Goal: Task Accomplishment & Management: Manage account settings

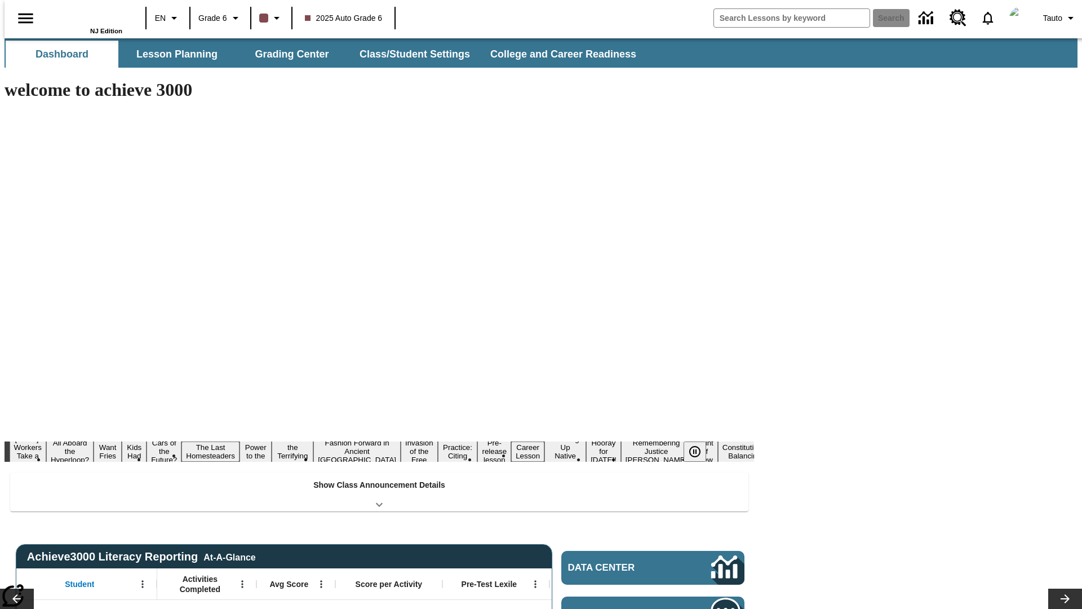
type input "-1"
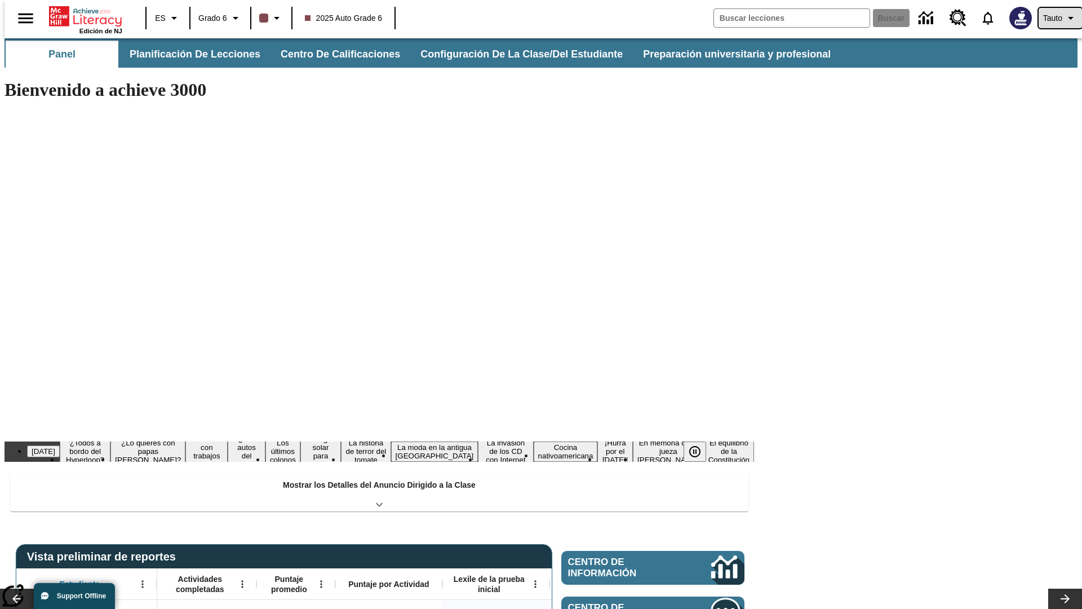
click at [1054, 18] on span "Tauto" at bounding box center [1052, 18] width 19 height 12
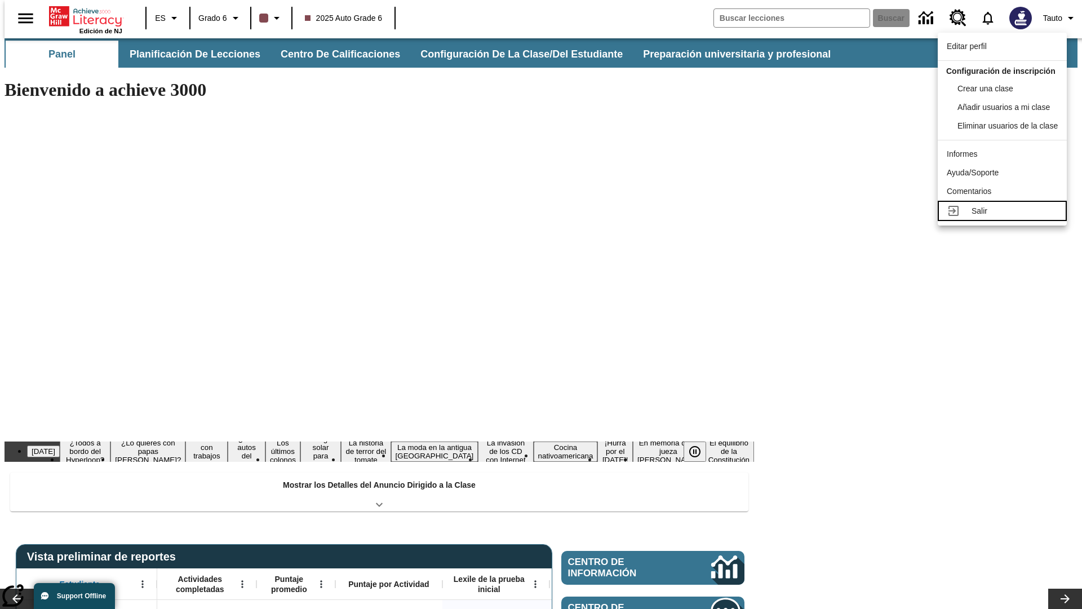
click at [1005, 217] on div "Salir" at bounding box center [1015, 211] width 86 height 12
